Goal: Information Seeking & Learning: Learn about a topic

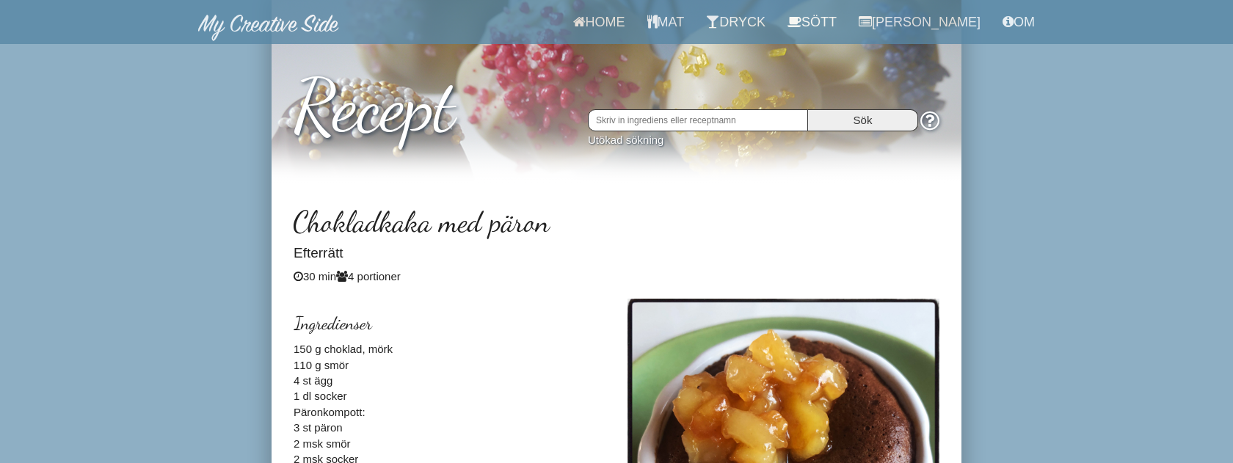
click at [690, 123] on input "text" at bounding box center [698, 120] width 220 height 22
type input "bullarr"
click at [808, 109] on input "Sök" at bounding box center [863, 120] width 110 height 22
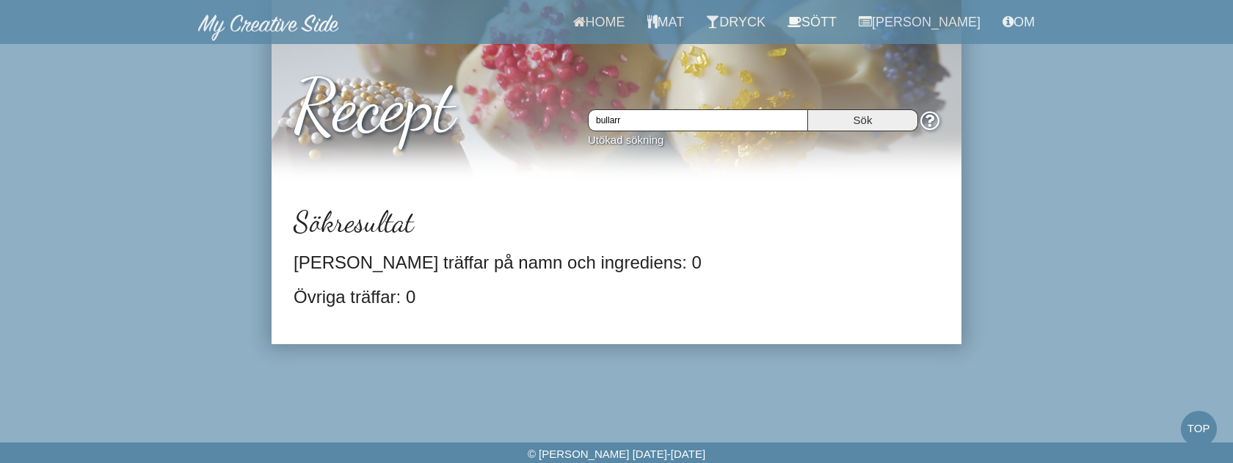
click at [661, 126] on input "bullarr" at bounding box center [698, 120] width 220 height 22
type input "bullar"
click at [808, 109] on input "Sök" at bounding box center [863, 120] width 110 height 22
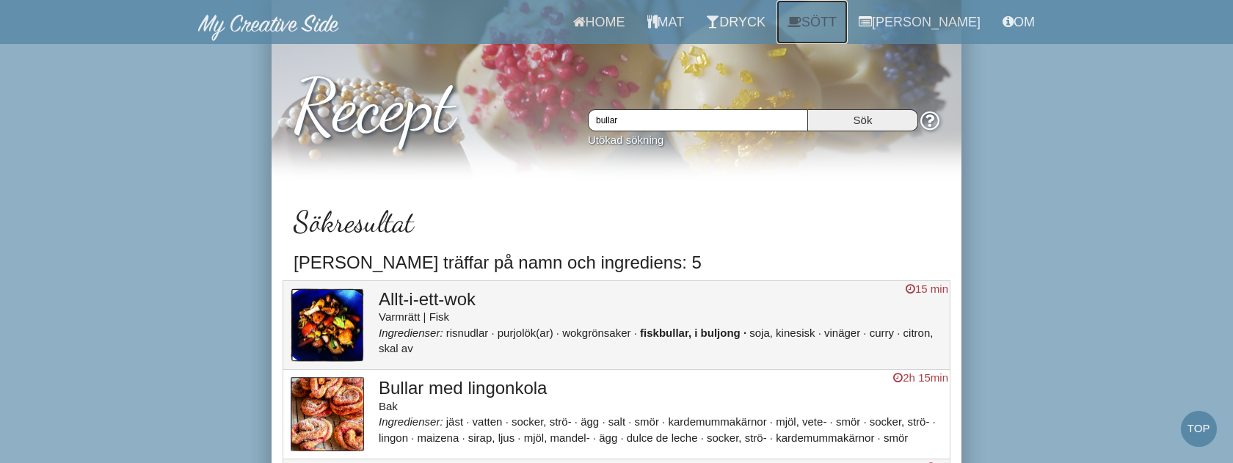
click at [839, 24] on link "Sött" at bounding box center [811, 22] width 71 height 44
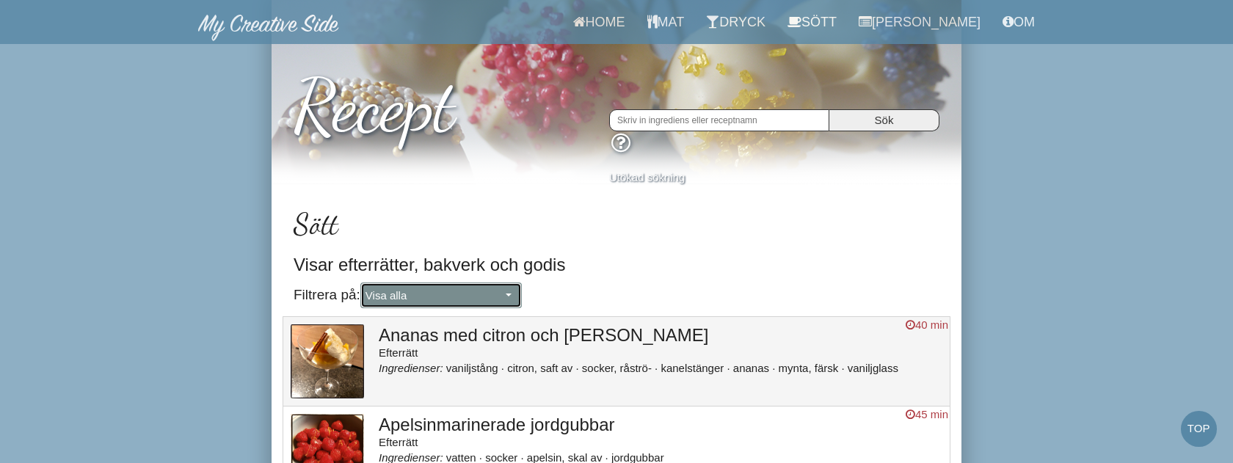
click at [475, 294] on span "Visa alla" at bounding box center [433, 295] width 136 height 15
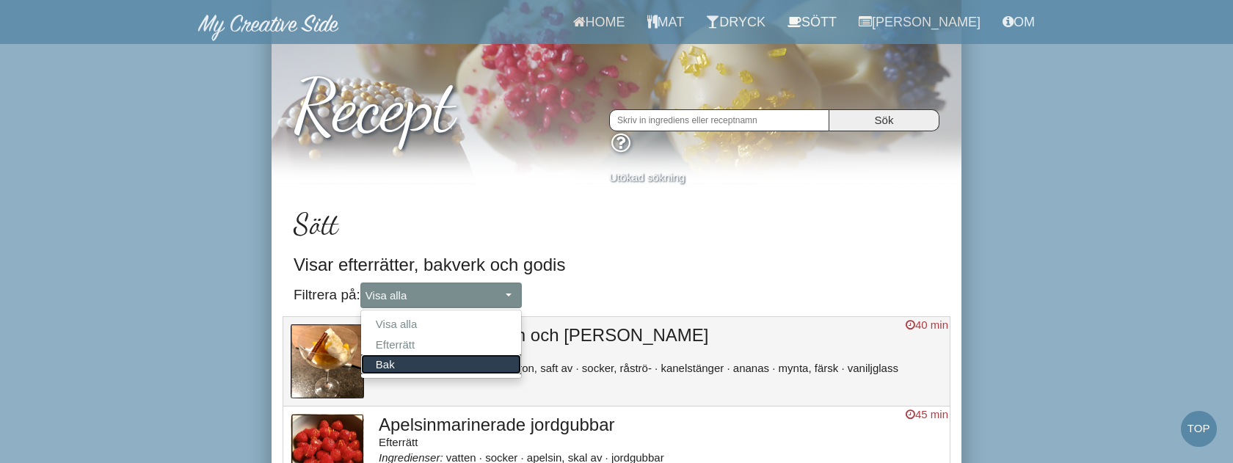
click at [437, 366] on link "Bak" at bounding box center [441, 364] width 160 height 20
select select "Bak"
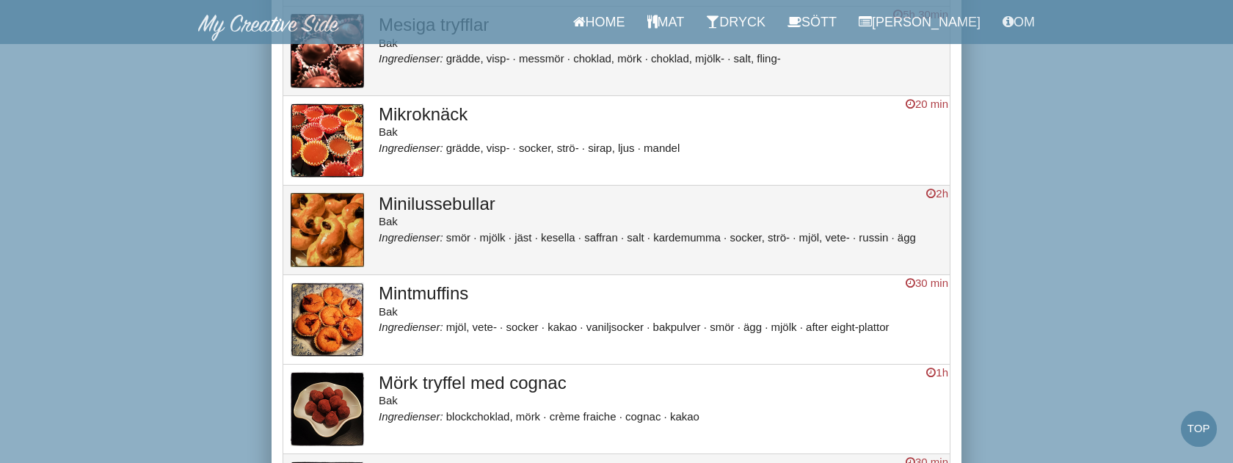
scroll to position [1648, 0]
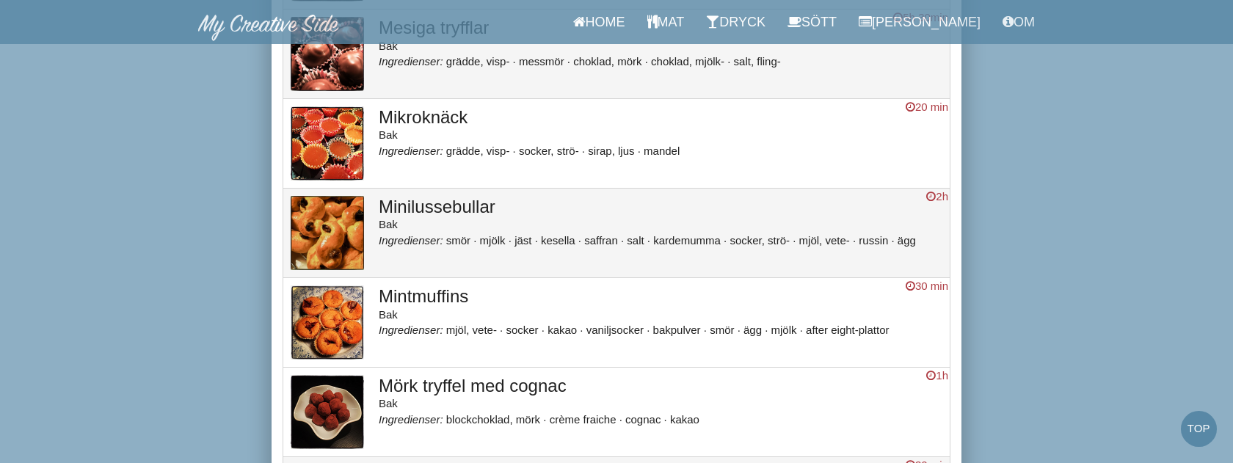
click at [653, 180] on td "Mikroknäck 20 min Bak Ingredienser: grädde, visp- socker, strö- sirap, ljus man…" at bounding box center [660, 143] width 579 height 90
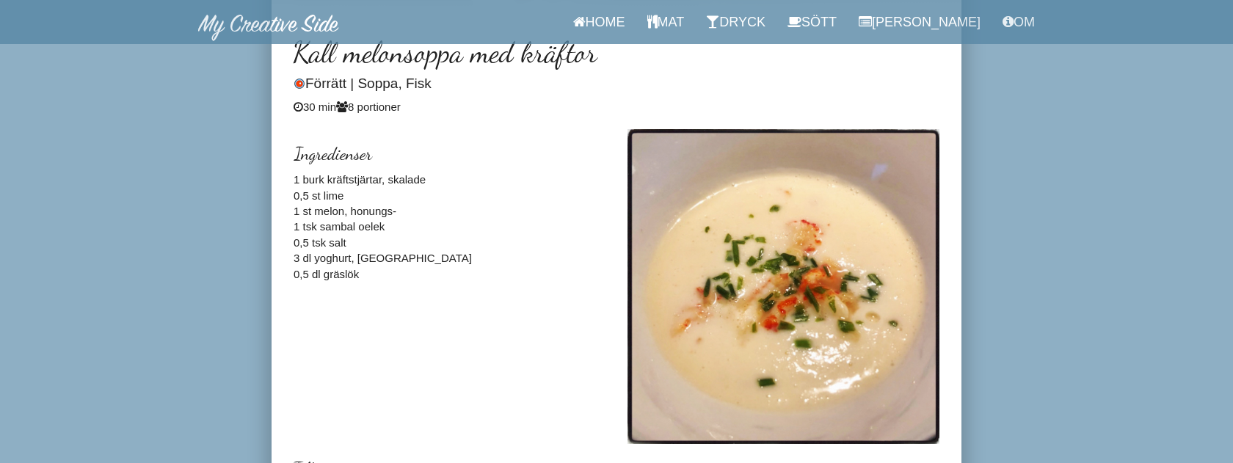
scroll to position [178, 0]
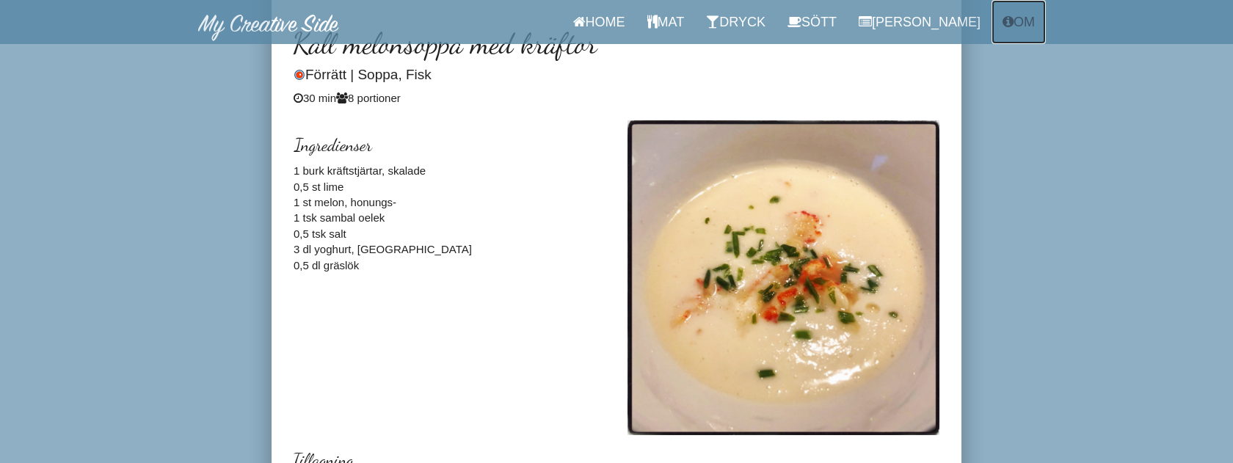
click at [1018, 28] on link "Om" at bounding box center [1018, 22] width 54 height 44
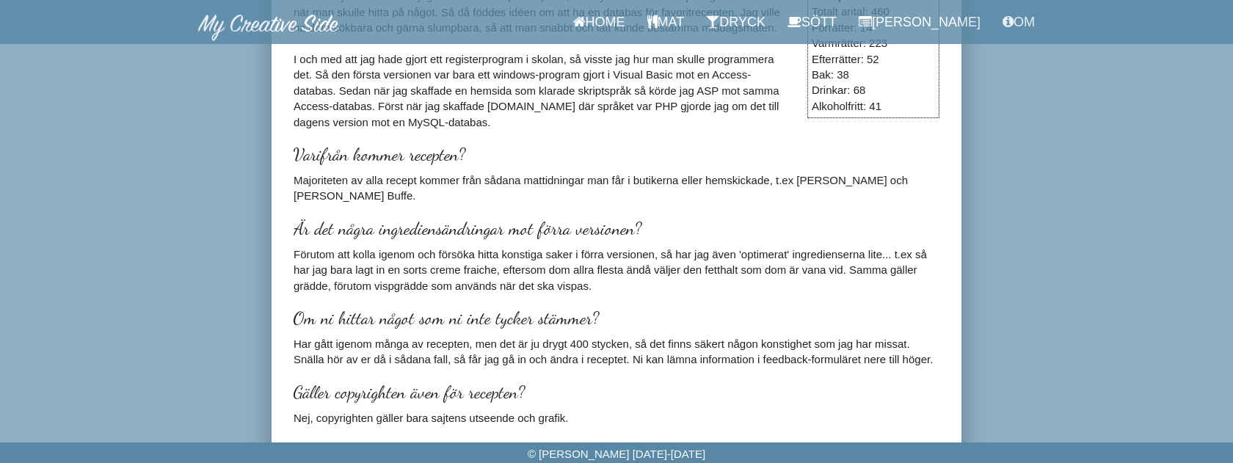
scroll to position [338, 0]
